Goal: Find specific page/section

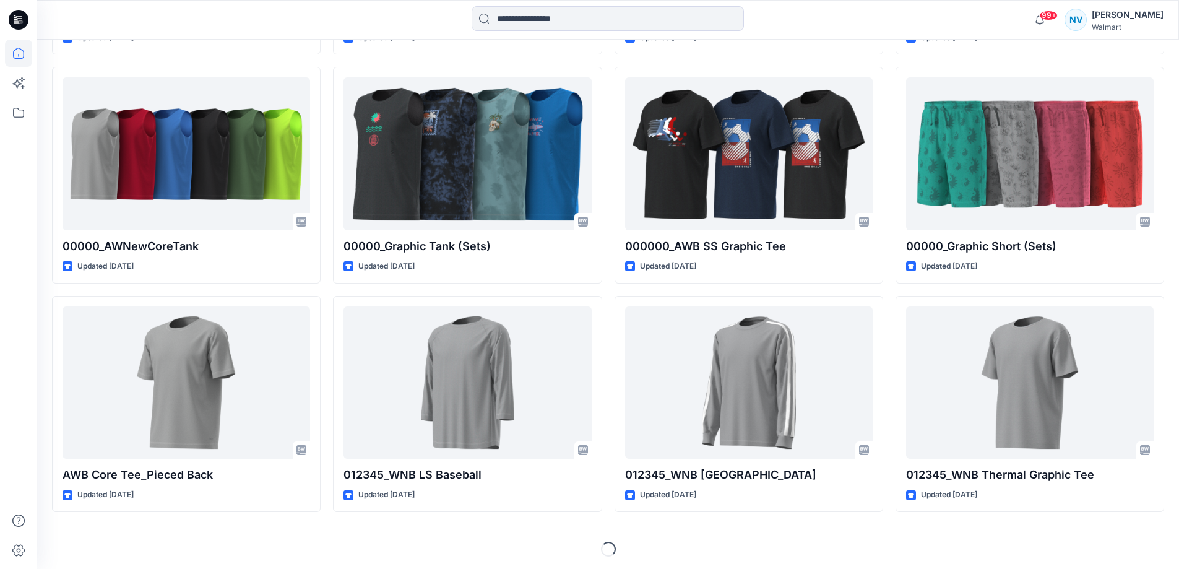
scroll to position [592, 0]
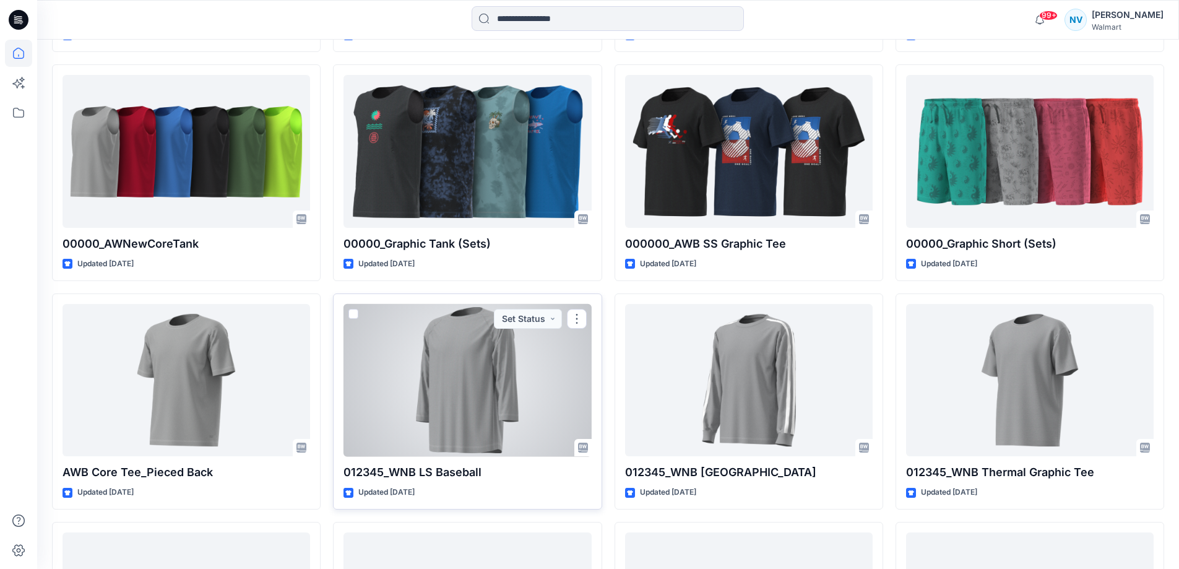
click at [503, 390] on div at bounding box center [467, 380] width 248 height 153
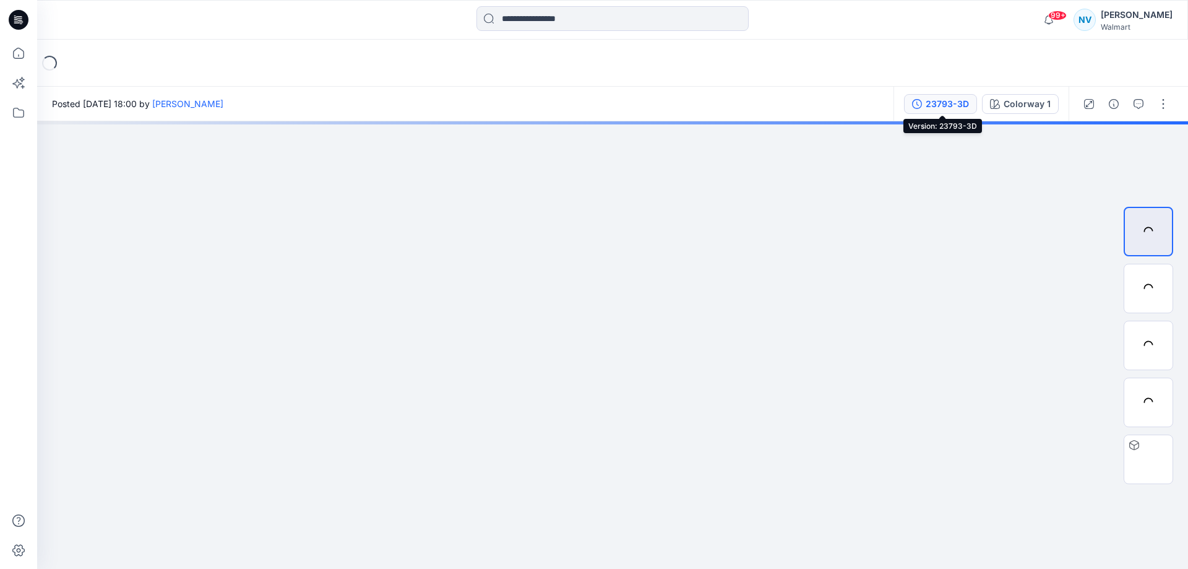
click at [960, 109] on div "23793-3D" at bounding box center [947, 104] width 43 height 14
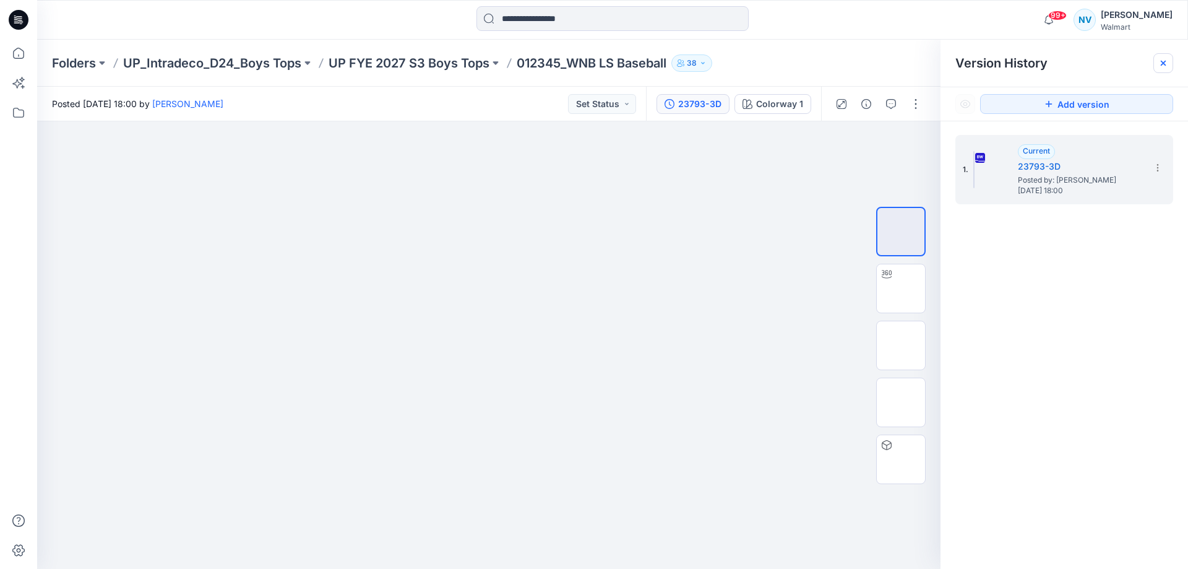
click at [1166, 63] on icon at bounding box center [1163, 63] width 10 height 10
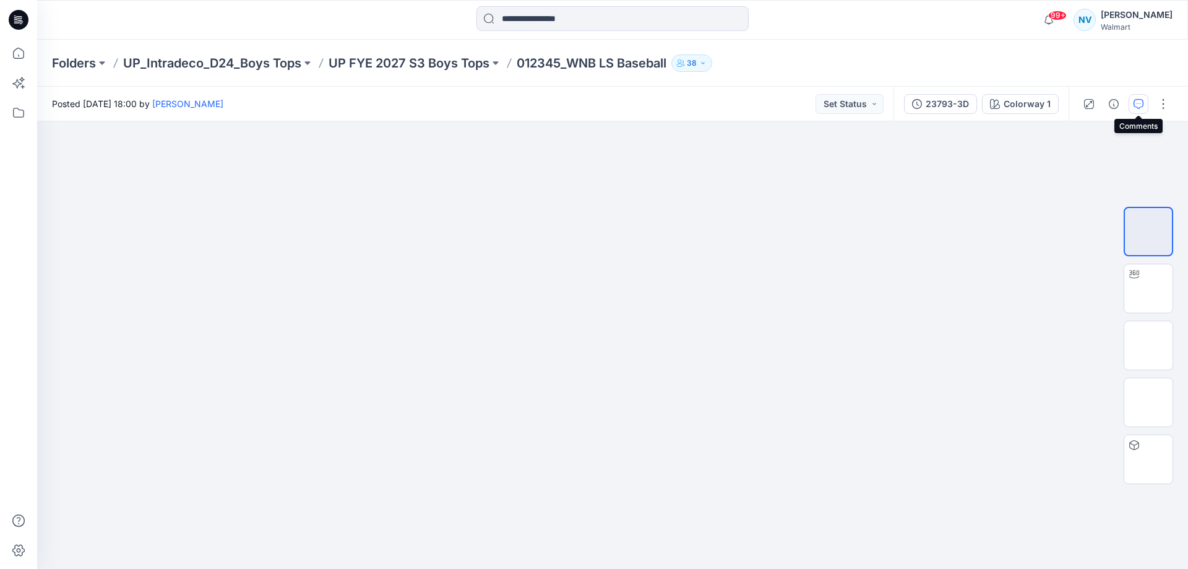
click at [1133, 107] on button "button" at bounding box center [1139, 104] width 20 height 20
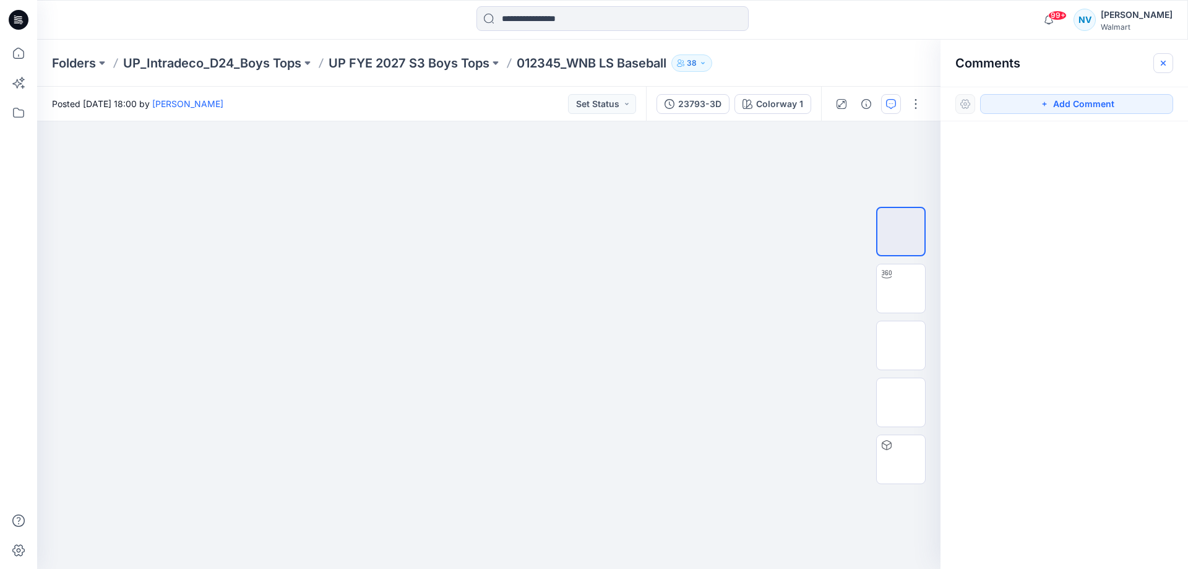
click at [1166, 63] on icon "button" at bounding box center [1163, 63] width 10 height 10
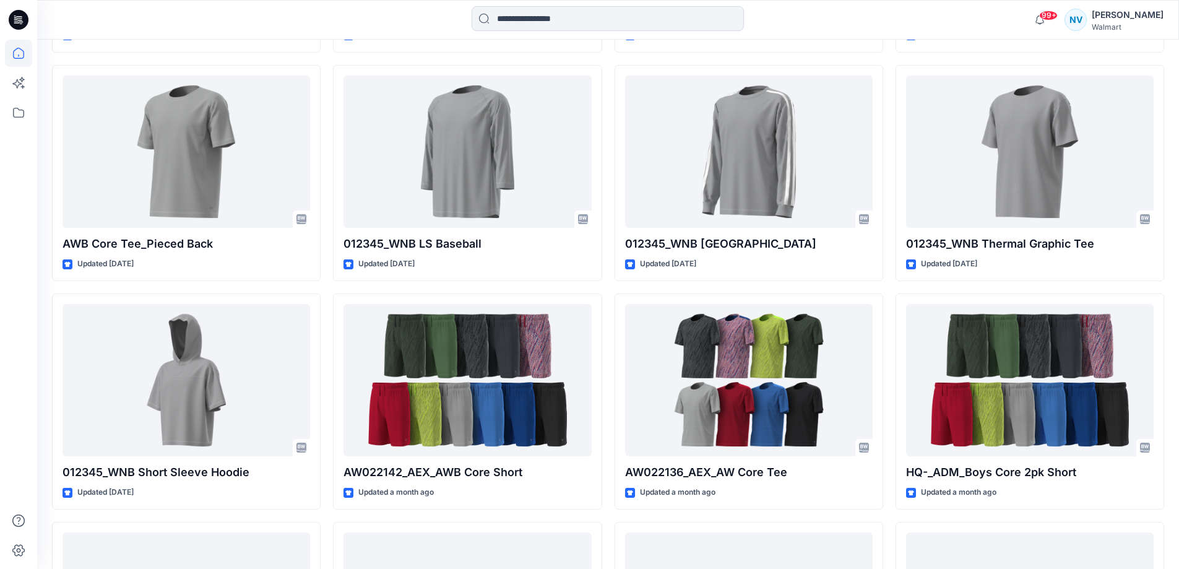
scroll to position [839, 0]
